Goal: Find specific page/section: Find specific page/section

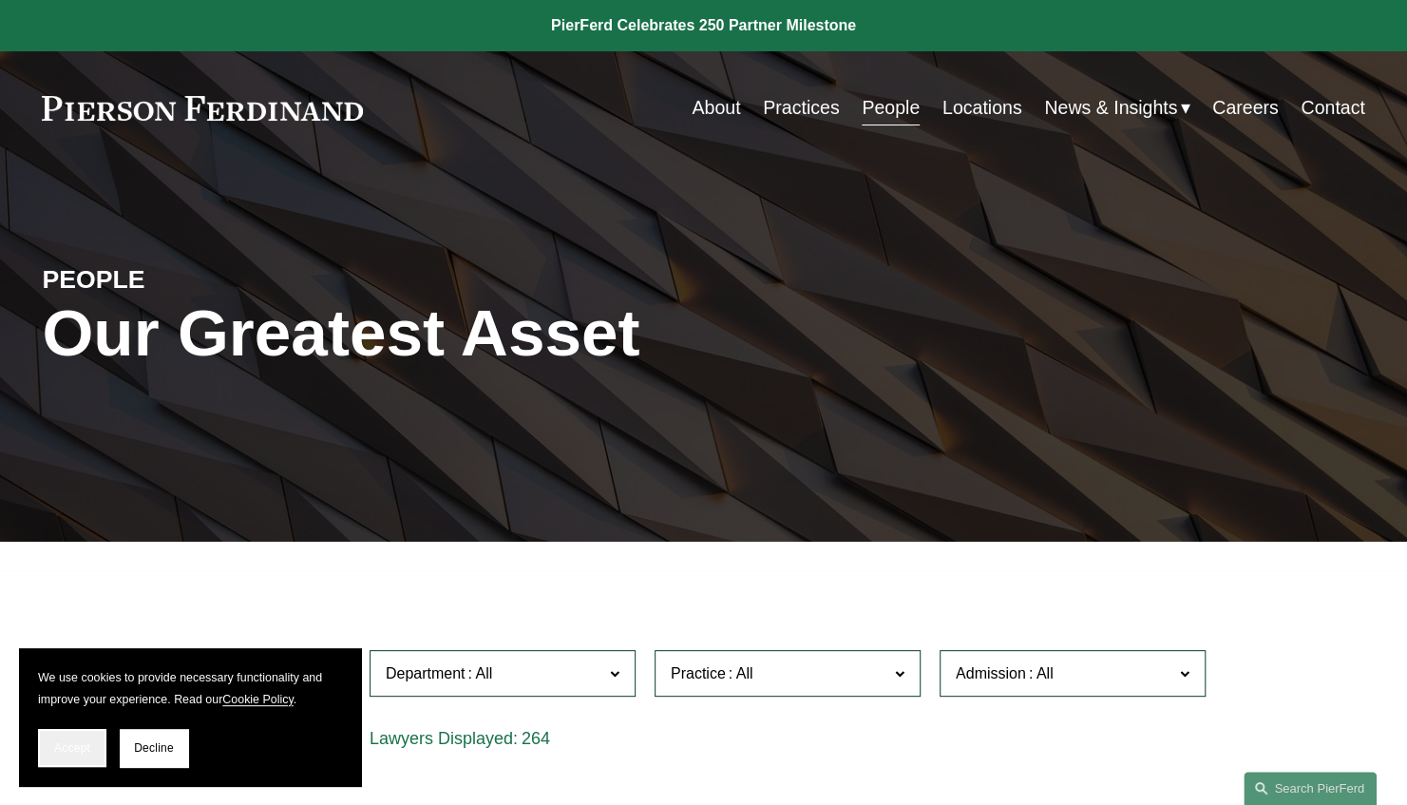
click at [78, 737] on button "Accept" at bounding box center [72, 748] width 68 height 38
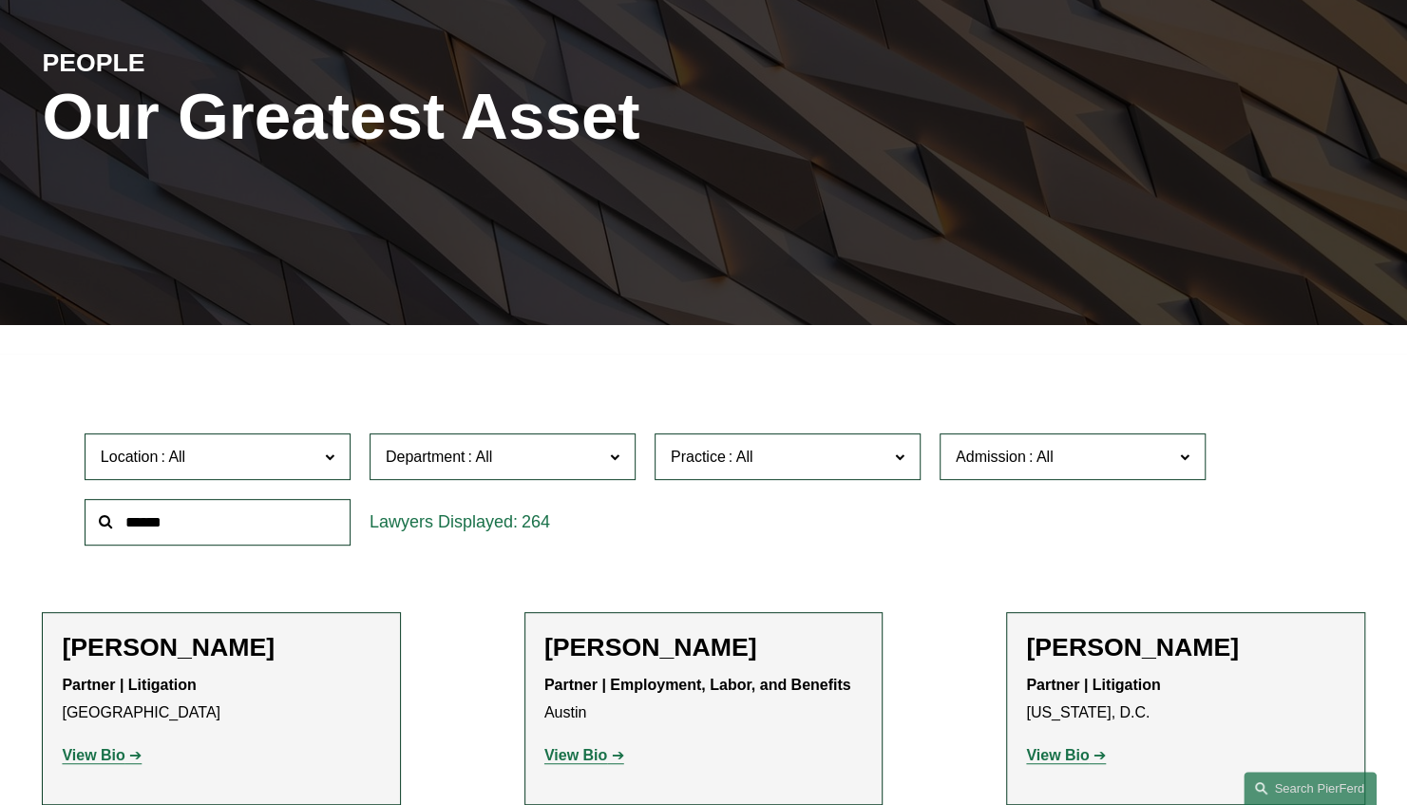
scroll to position [285, 0]
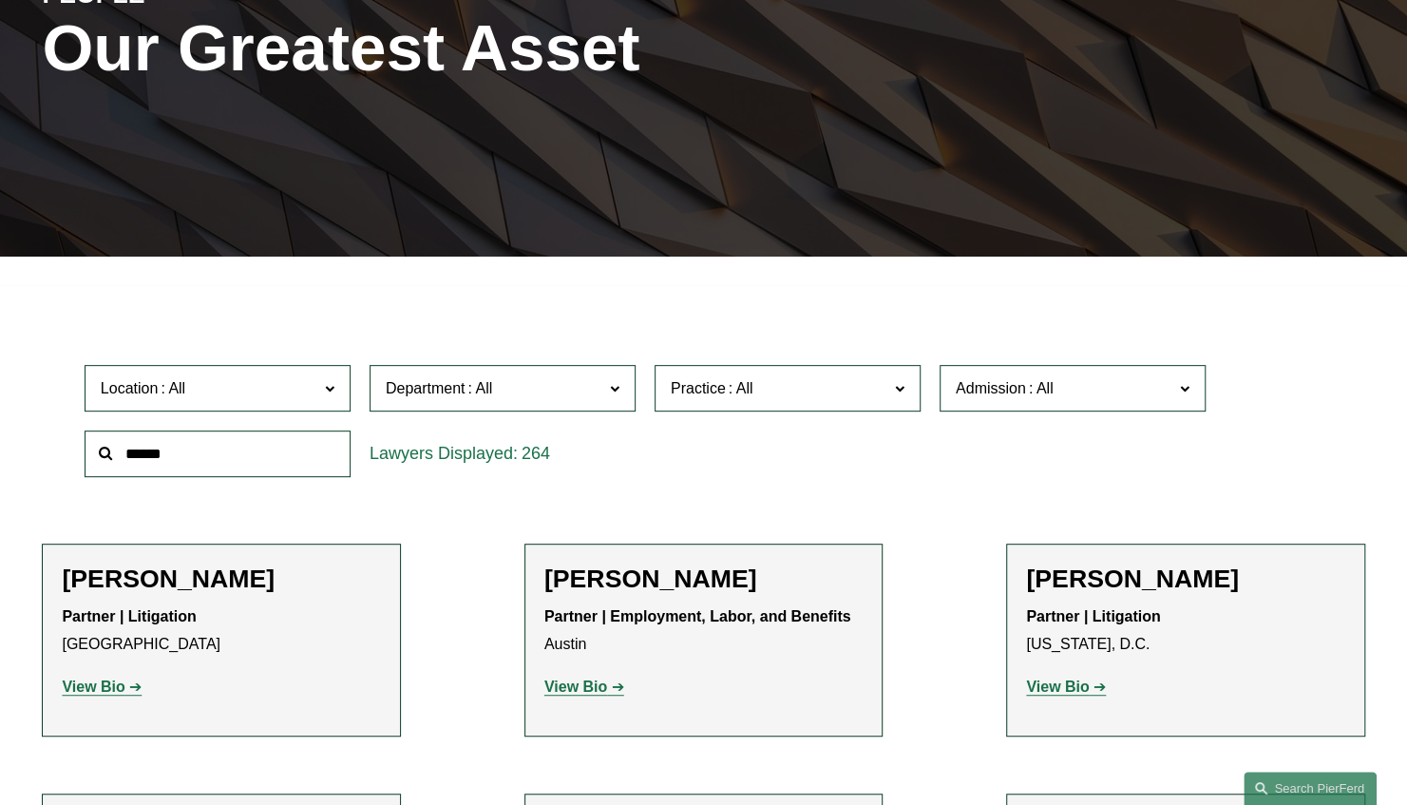
click at [199, 462] on input "text" at bounding box center [218, 453] width 266 height 47
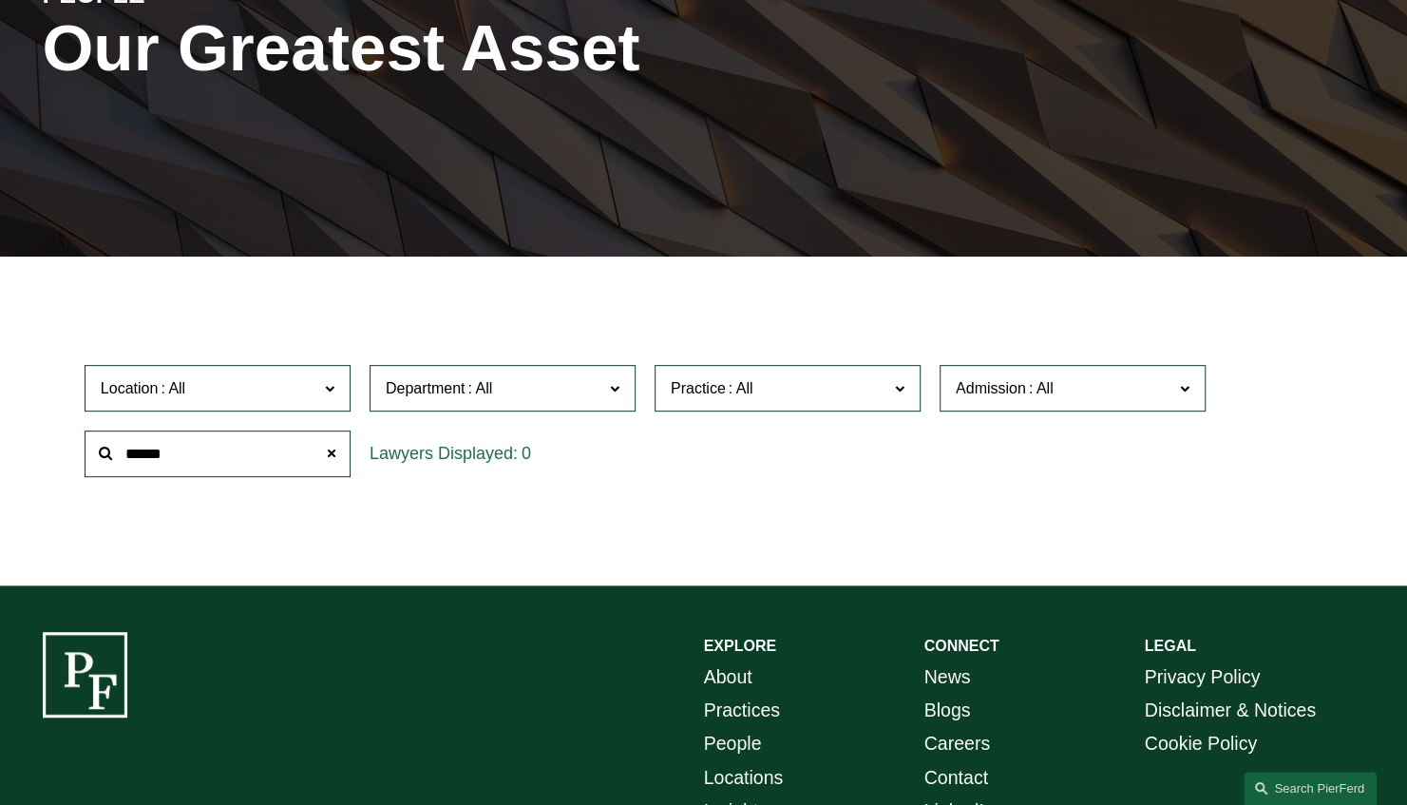
drag, startPoint x: 224, startPoint y: 454, endPoint x: 65, endPoint y: 446, distance: 159.8
click at [65, 446] on div "Location All [GEOGRAPHIC_DATA] [GEOGRAPHIC_DATA] [GEOGRAPHIC_DATA] [GEOGRAPHIC_…" at bounding box center [703, 420] width 1322 height 130
type input "**********"
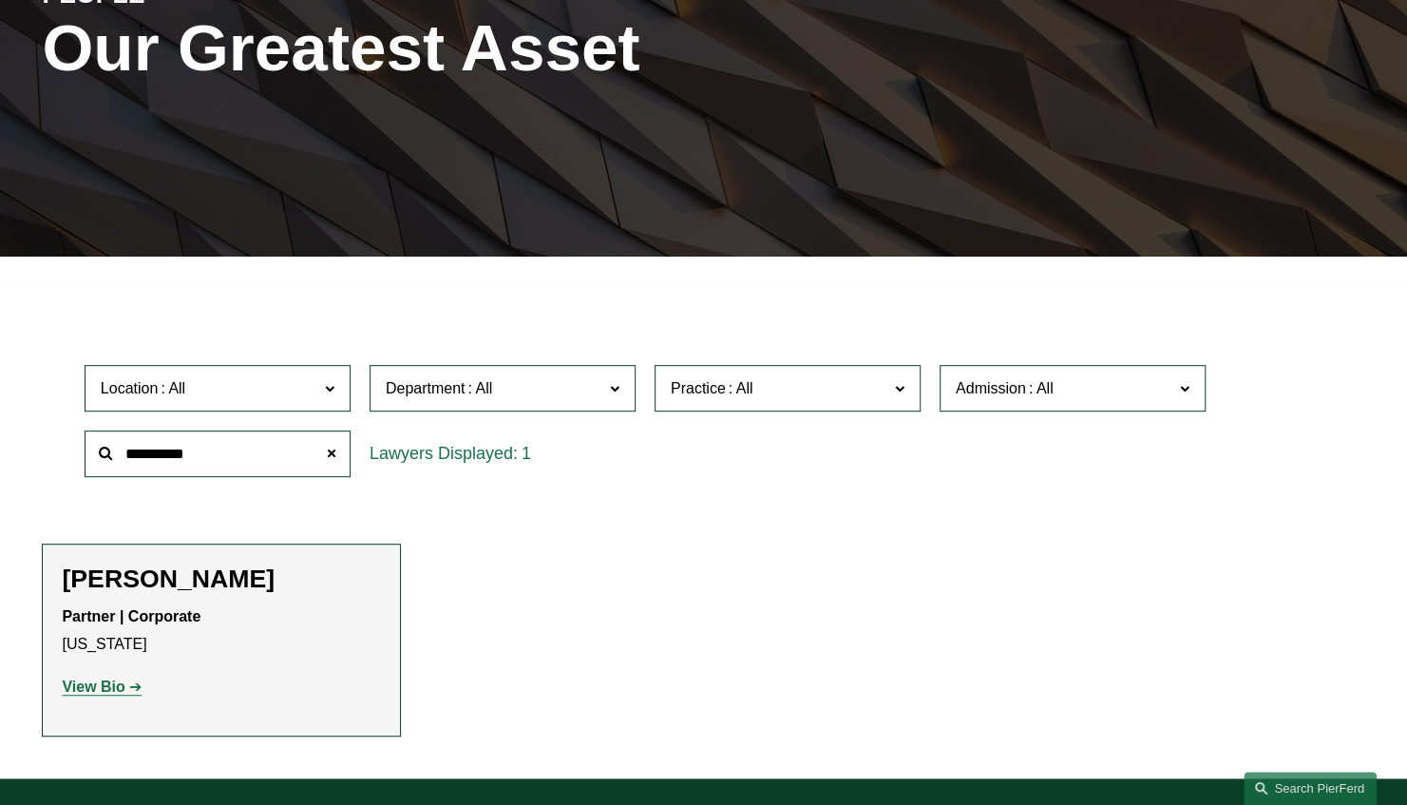
click at [81, 693] on strong "View Bio" at bounding box center [93, 686] width 63 height 16
